Goal: Task Accomplishment & Management: Use online tool/utility

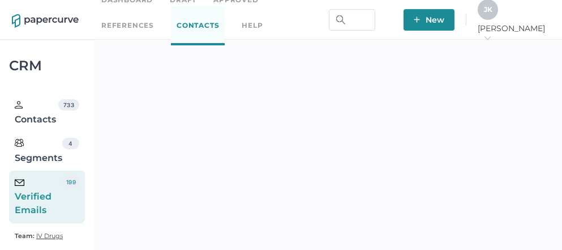
click at [498, 13] on div "J K" at bounding box center [488, 9] width 20 height 20
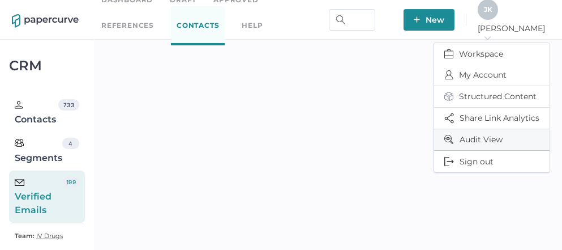
click at [472, 135] on span "Audit View" at bounding box center [492, 139] width 95 height 21
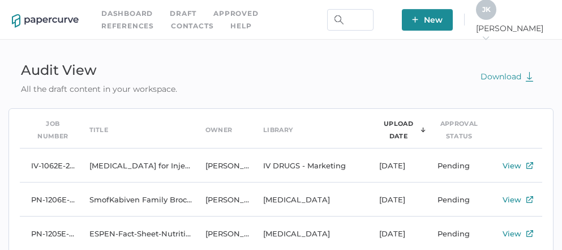
click at [497, 14] on div "J K" at bounding box center [486, 9] width 20 height 20
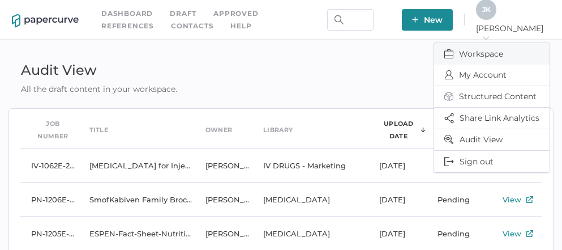
click at [488, 46] on span "Workspace" at bounding box center [492, 54] width 95 height 22
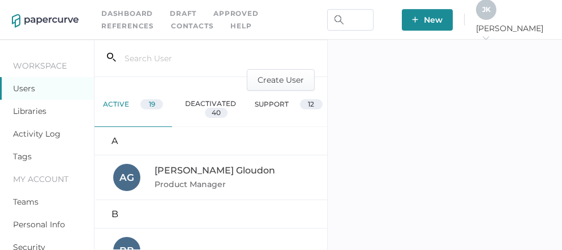
click at [24, 133] on link "Activity Log" at bounding box center [37, 134] width 48 height 10
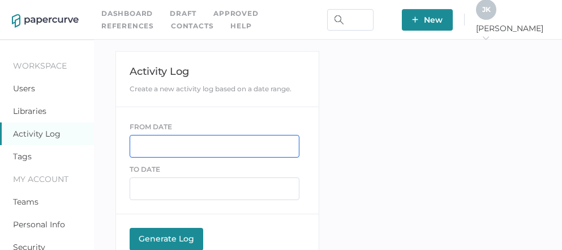
click at [155, 144] on input "text" at bounding box center [215, 146] width 170 height 23
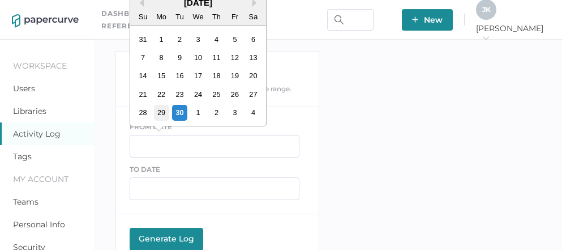
click at [162, 113] on div "29" at bounding box center [160, 112] width 15 height 15
type input "09/29/2025"
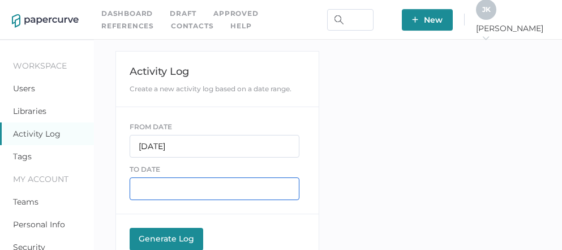
click at [161, 190] on input "text" at bounding box center [215, 188] width 170 height 23
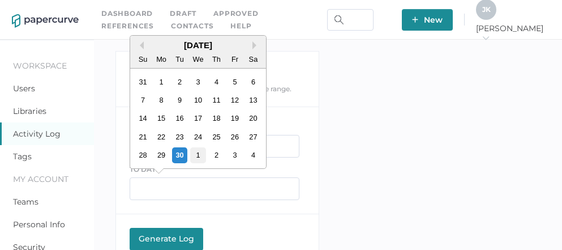
click at [195, 156] on div "1" at bounding box center [197, 154] width 15 height 15
type input "10/01/2025"
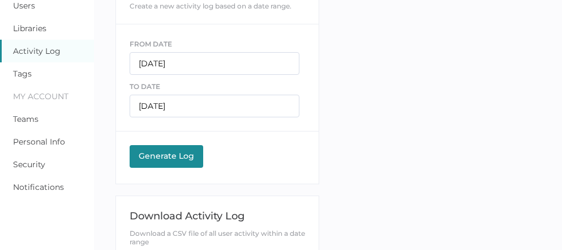
scroll to position [92, 0]
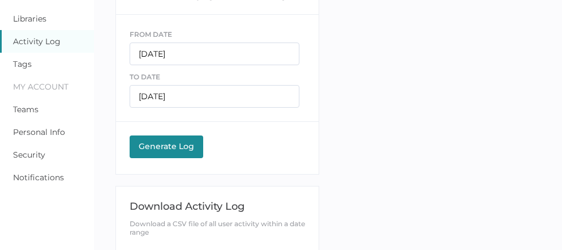
click at [168, 144] on div "Generate Log" at bounding box center [166, 146] width 62 height 10
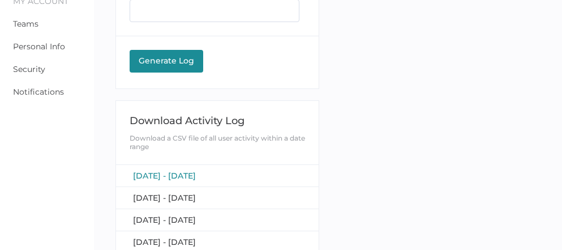
click at [196, 171] on span "September 29, 2025 - October 1, 2025" at bounding box center [164, 175] width 63 height 10
